Goal: Transaction & Acquisition: Purchase product/service

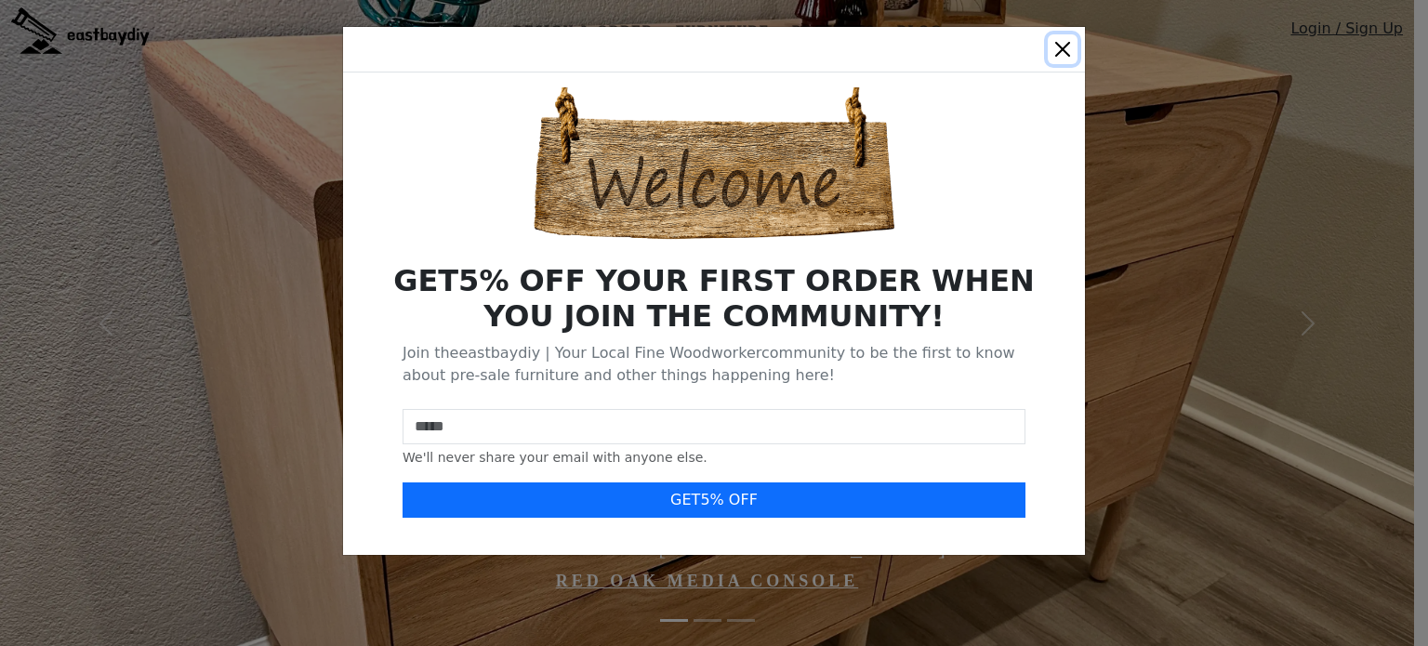
click at [1060, 42] on button "Close" at bounding box center [1063, 49] width 30 height 30
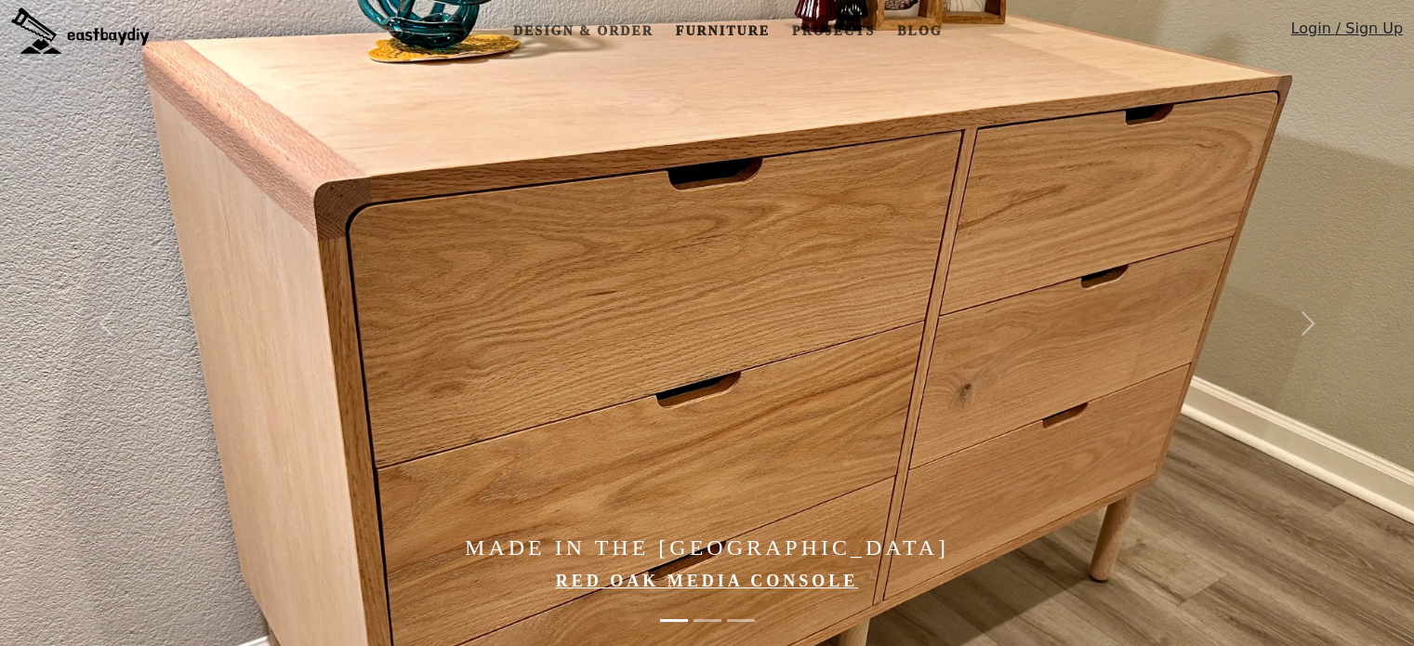
click at [755, 32] on link "Furniture" at bounding box center [722, 31] width 109 height 34
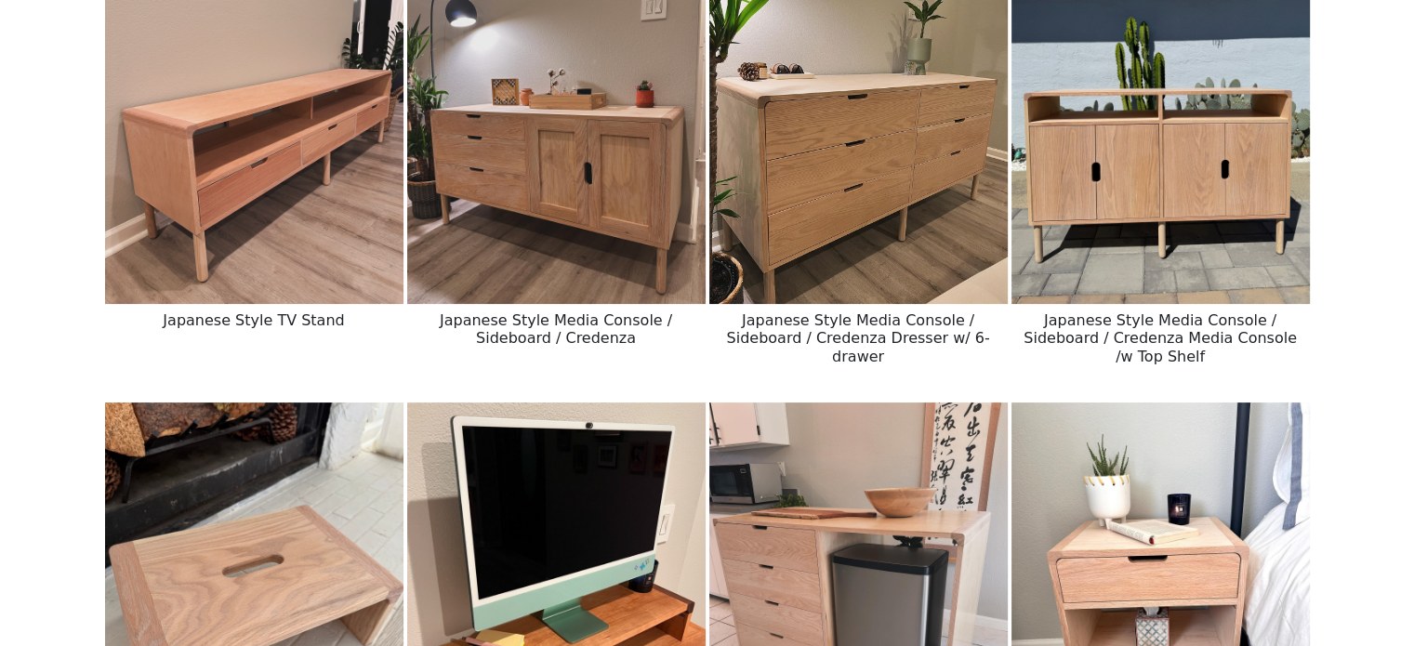
scroll to position [260, 0]
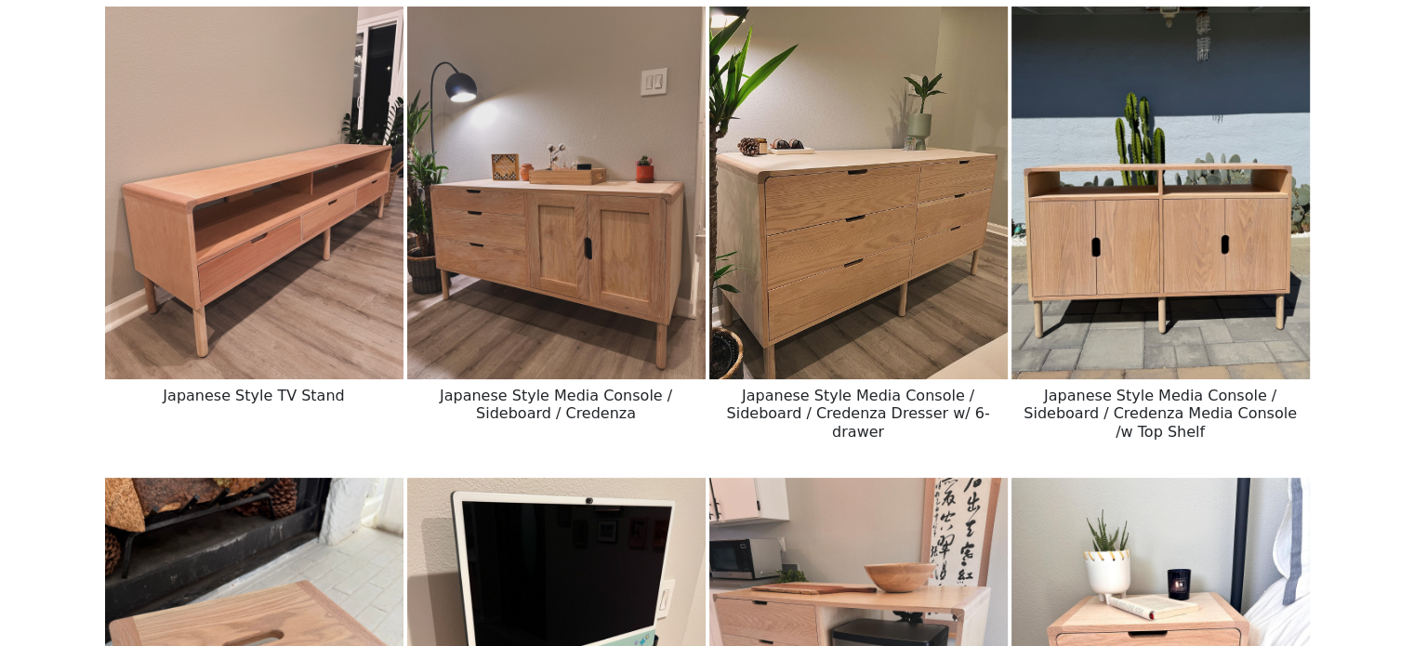
click at [811, 192] on img at bounding box center [858, 193] width 298 height 373
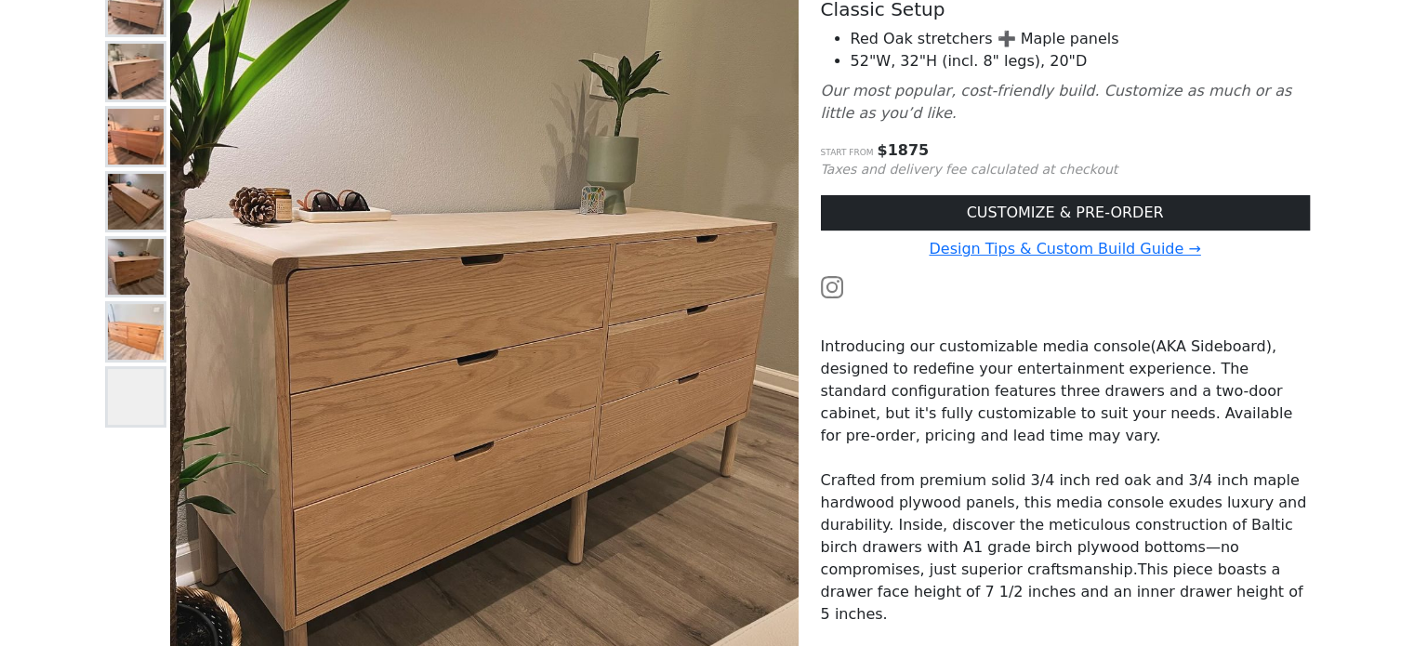
scroll to position [335, 0]
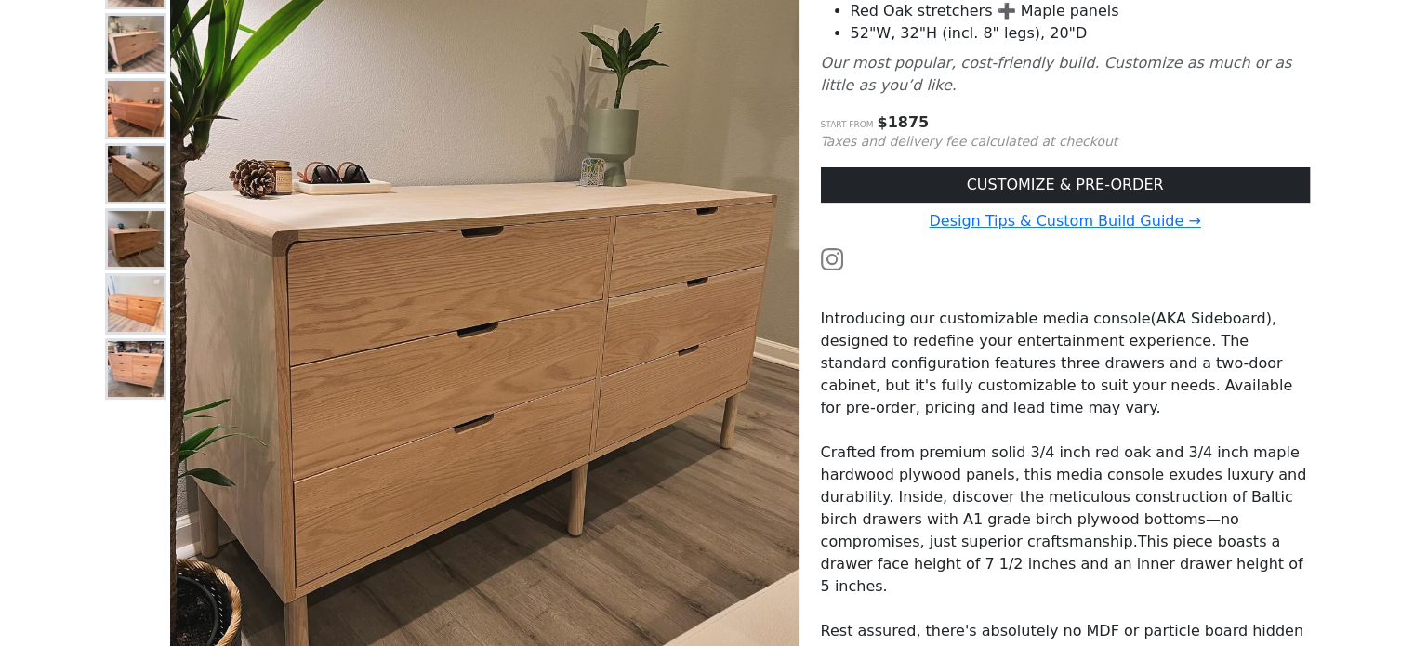
click at [131, 350] on img at bounding box center [136, 369] width 56 height 56
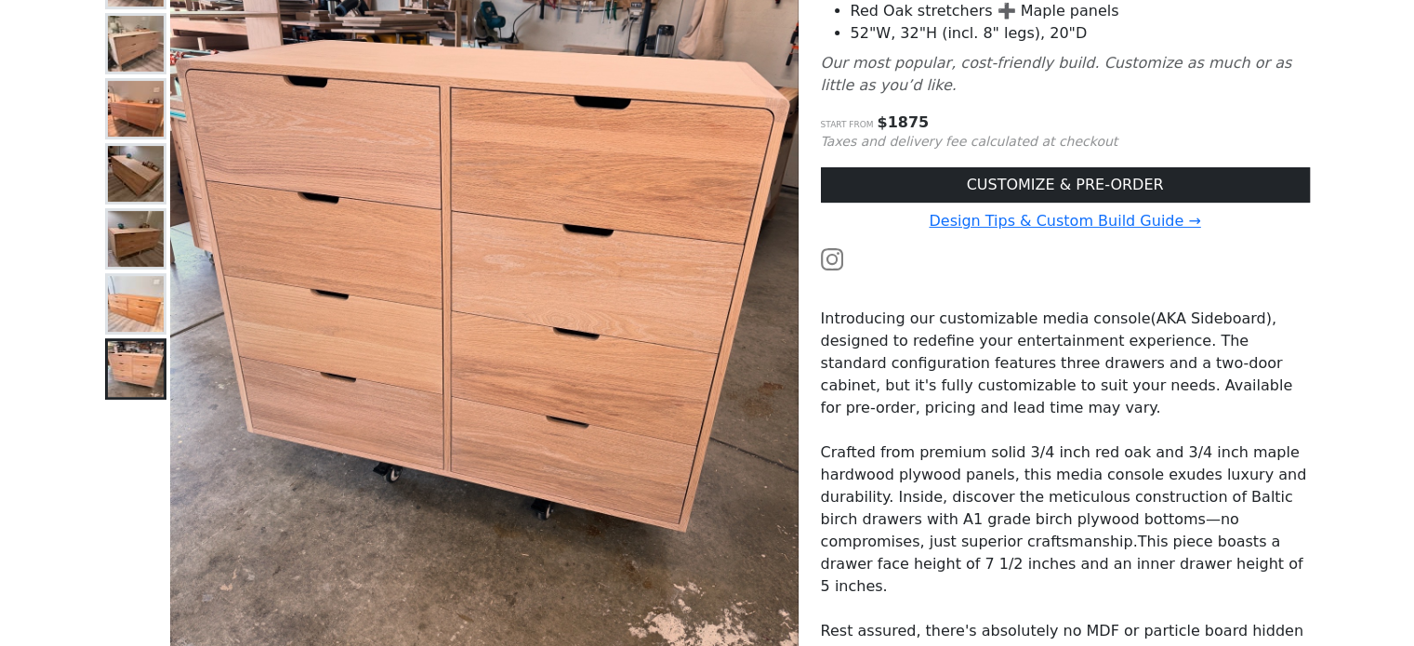
click at [141, 46] on img at bounding box center [136, 44] width 56 height 56
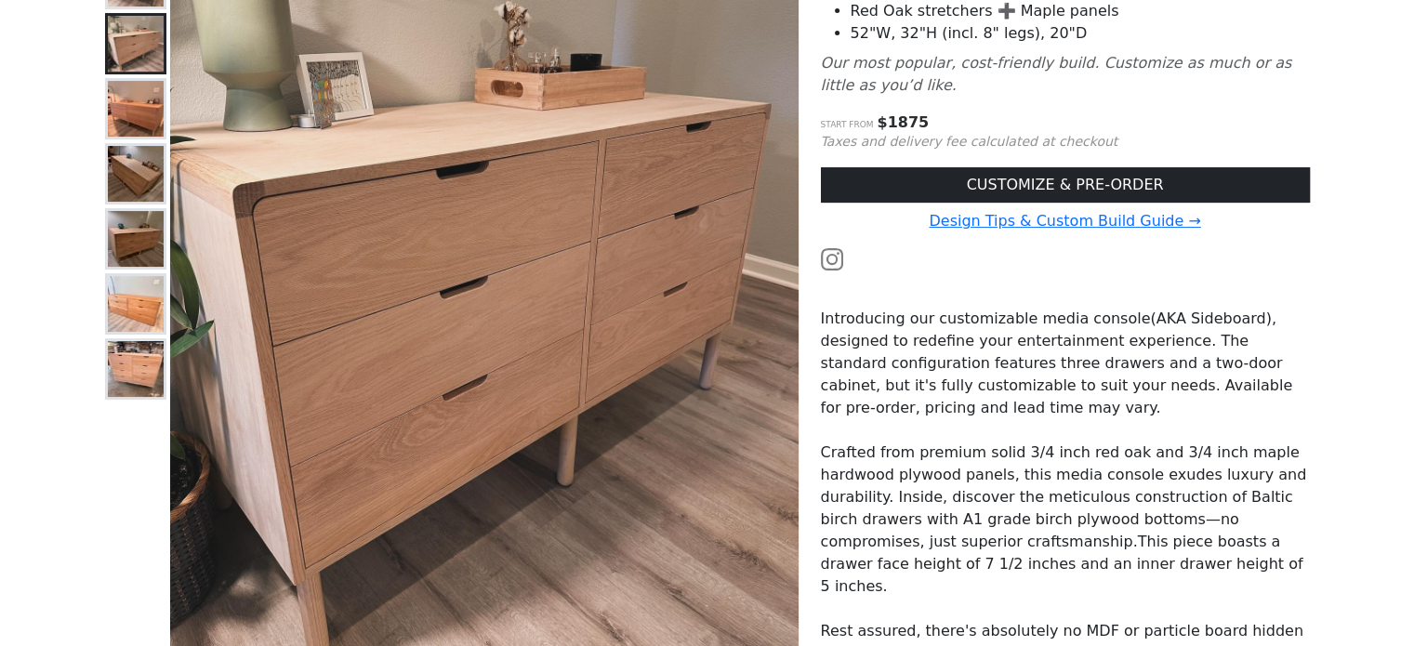
click at [57, 297] on main "Furniture Japanese Style Media Console / Sideboard / Credenza HOME ORIGINAL JAP…" at bounding box center [707, 425] width 1414 height 1397
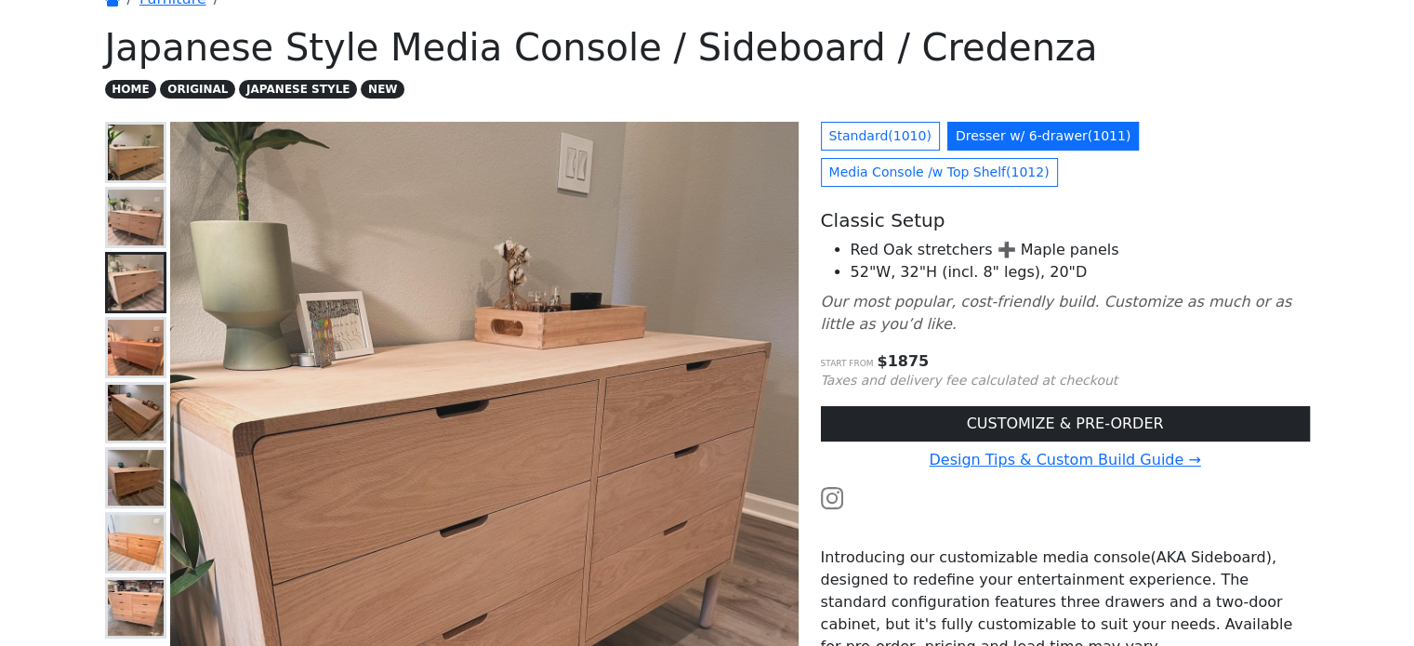
scroll to position [0, 0]
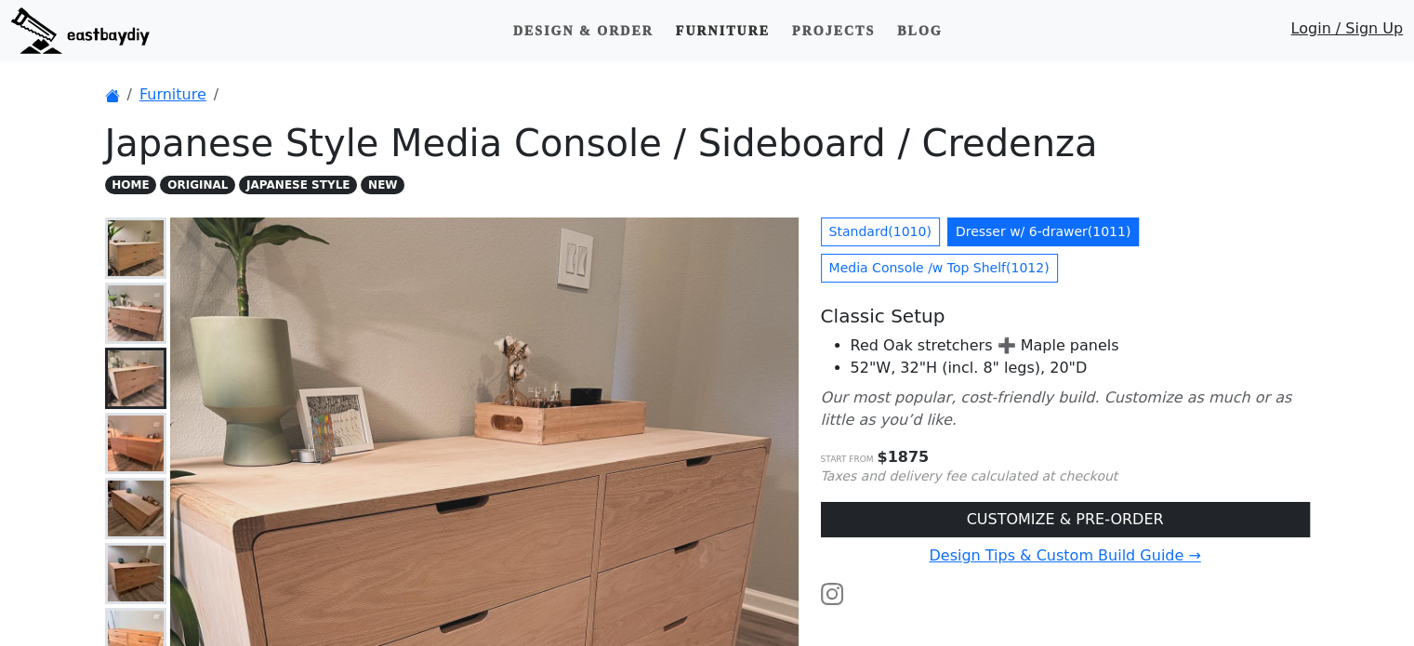
click at [685, 33] on link "Furniture" at bounding box center [722, 31] width 109 height 34
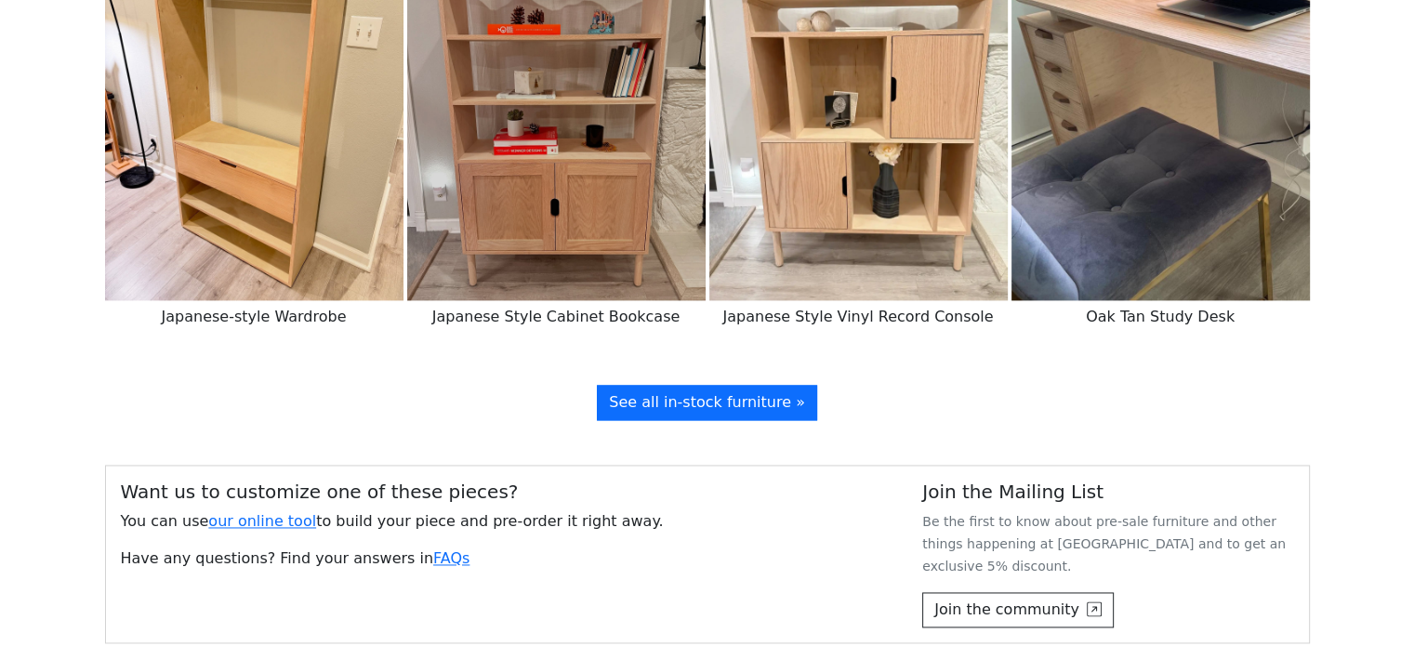
scroll to position [2677, 0]
